Goal: Navigation & Orientation: Go to known website

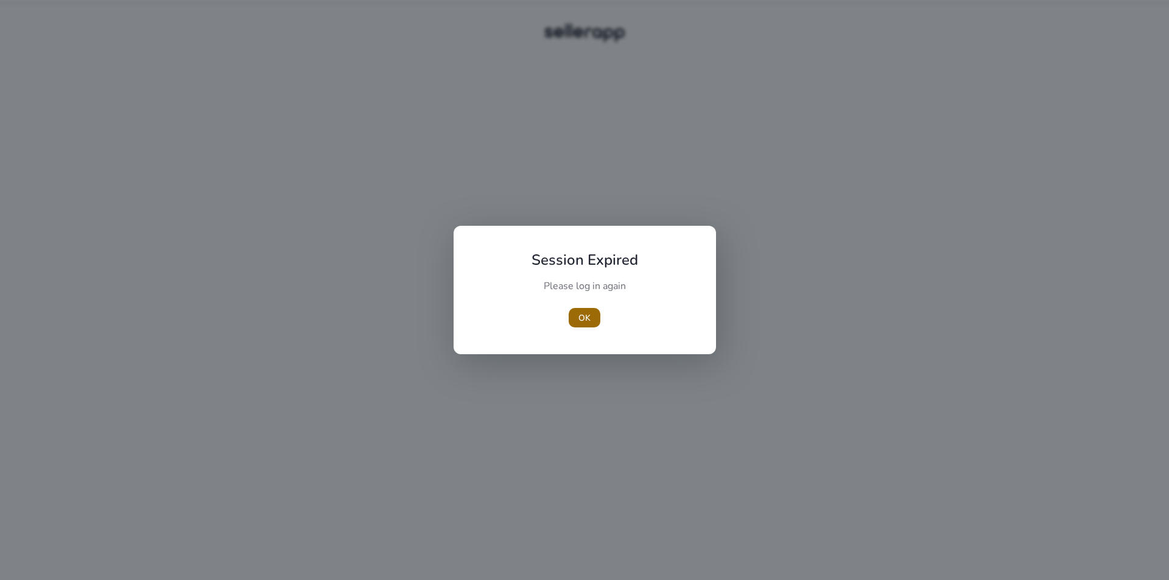
click at [589, 317] on span "OK" at bounding box center [584, 318] width 12 height 13
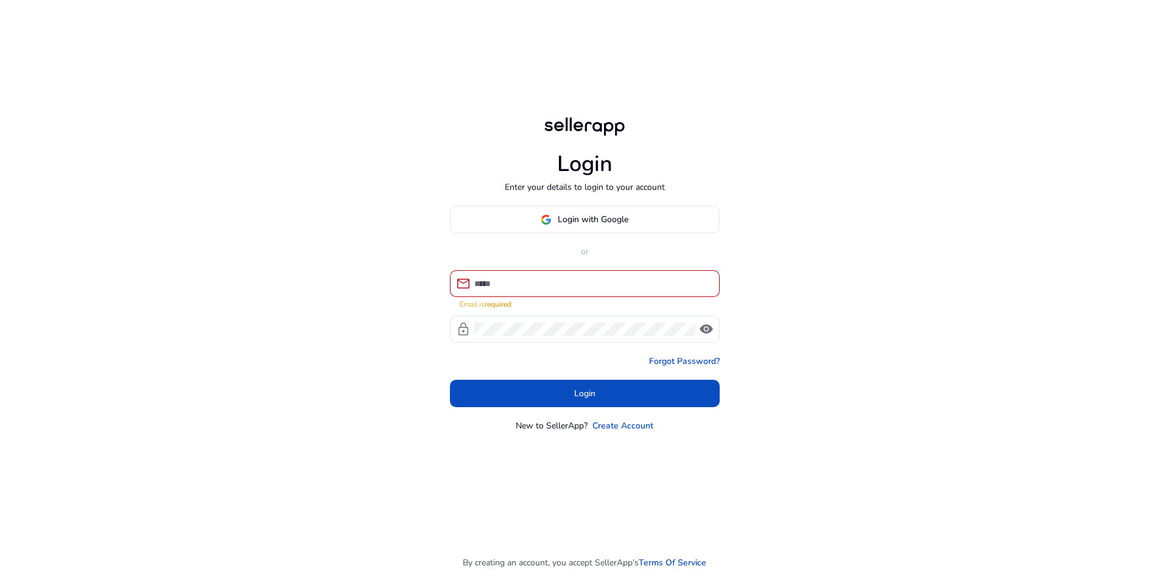
drag, startPoint x: 362, startPoint y: 94, endPoint x: 299, endPoint y: 11, distance: 104.3
